Goal: Find specific page/section: Find specific page/section

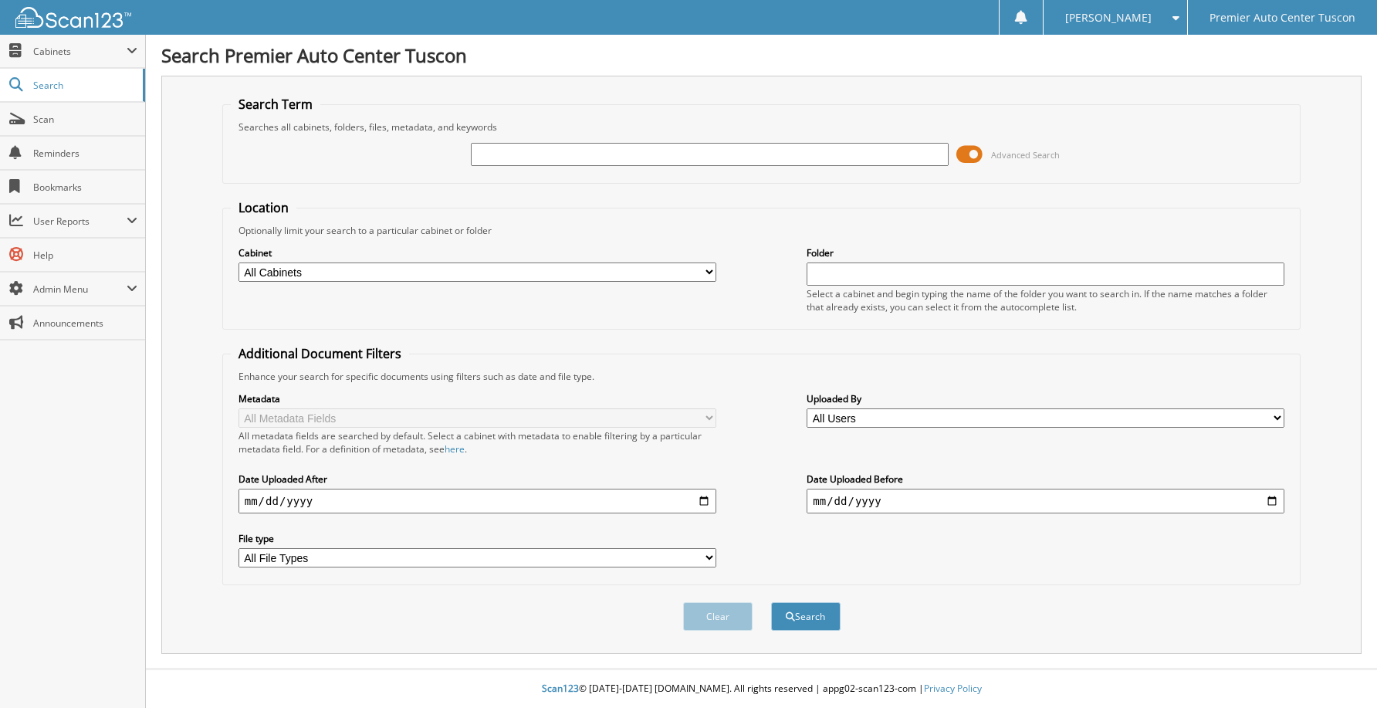
drag, startPoint x: 798, startPoint y: 167, endPoint x: 786, endPoint y: 165, distance: 11.7
click at [797, 167] on div at bounding box center [710, 154] width 478 height 26
click at [796, 160] on input "text" at bounding box center [710, 154] width 478 height 23
type input "4"
type input "42592"
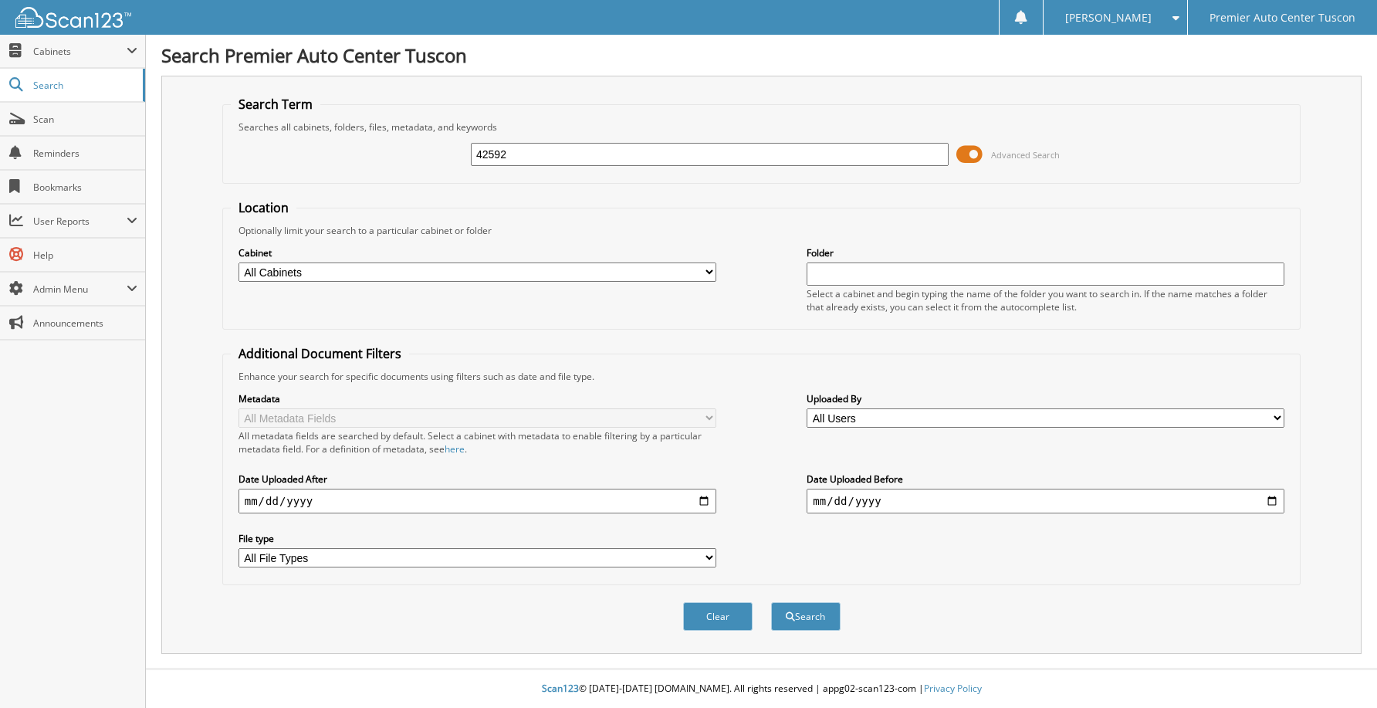
click at [771, 602] on button "Search" at bounding box center [805, 616] width 69 height 29
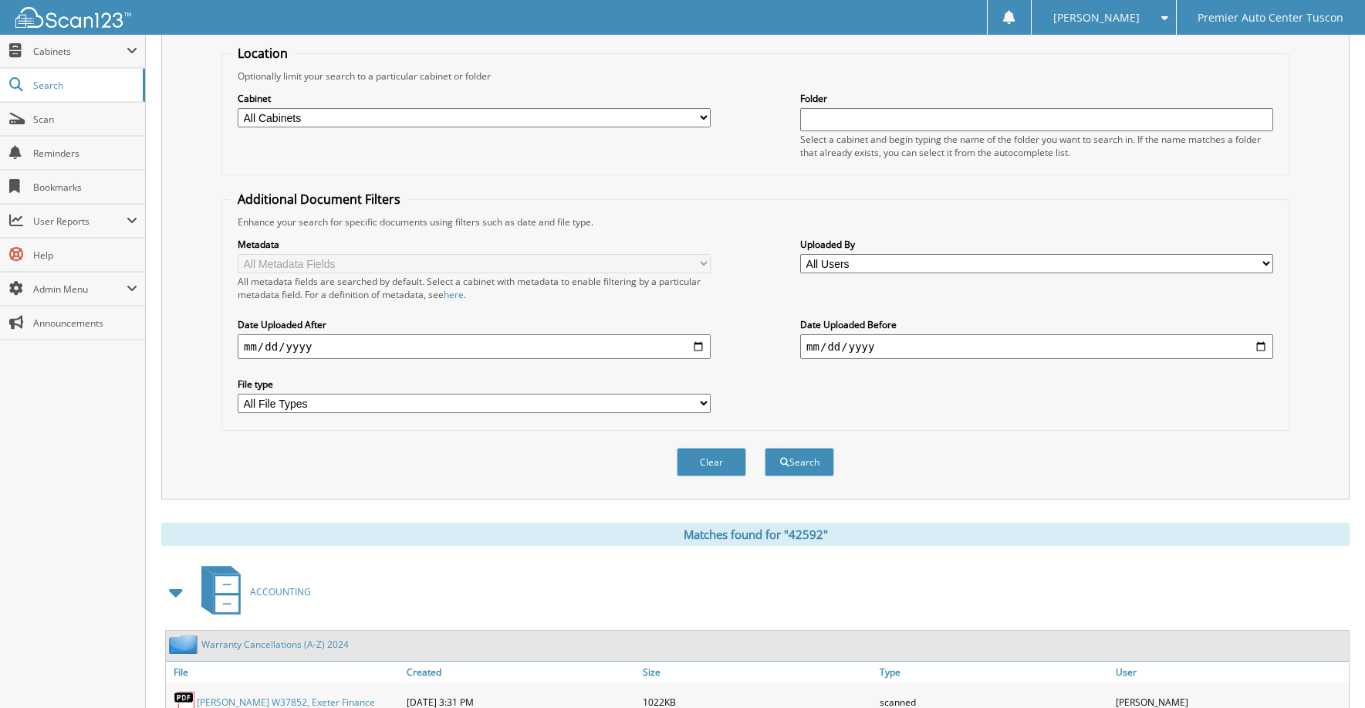
scroll to position [266, 0]
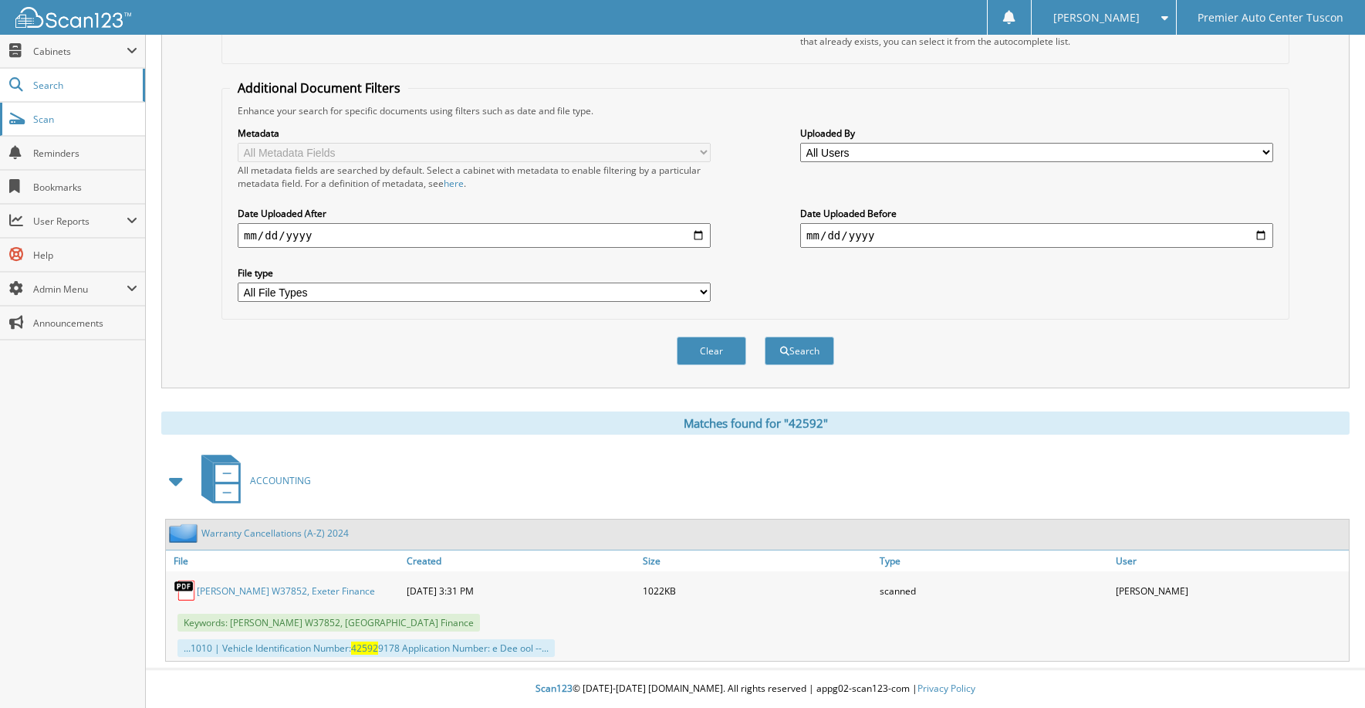
click at [82, 124] on span "Scan" at bounding box center [85, 119] width 104 height 13
